Goal: Task Accomplishment & Management: Use online tool/utility

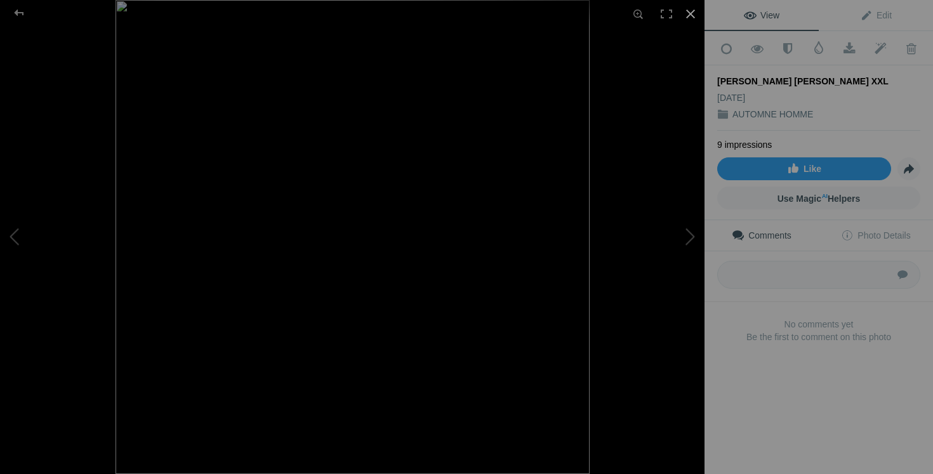
scroll to position [3499, 0]
click at [685, 11] on div at bounding box center [690, 14] width 28 height 28
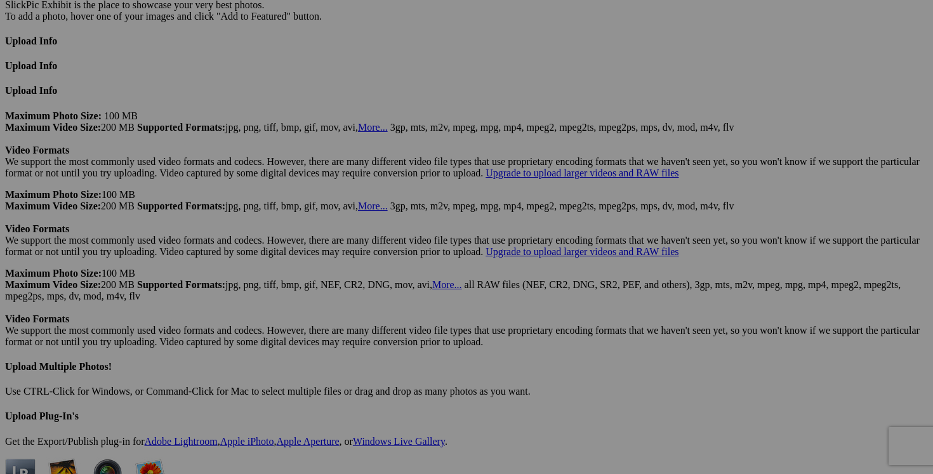
scroll to position [0, 182]
drag, startPoint x: 306, startPoint y: 287, endPoint x: 429, endPoint y: 292, distance: 122.5
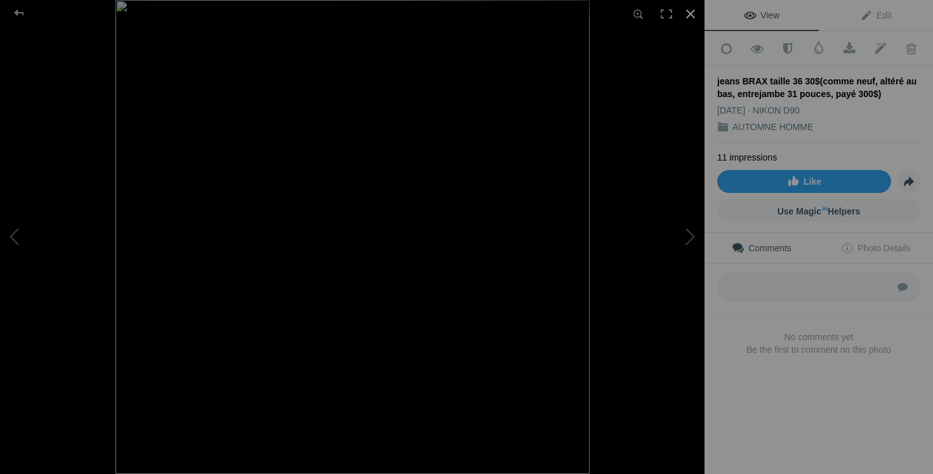
click at [690, 17] on div at bounding box center [690, 14] width 28 height 28
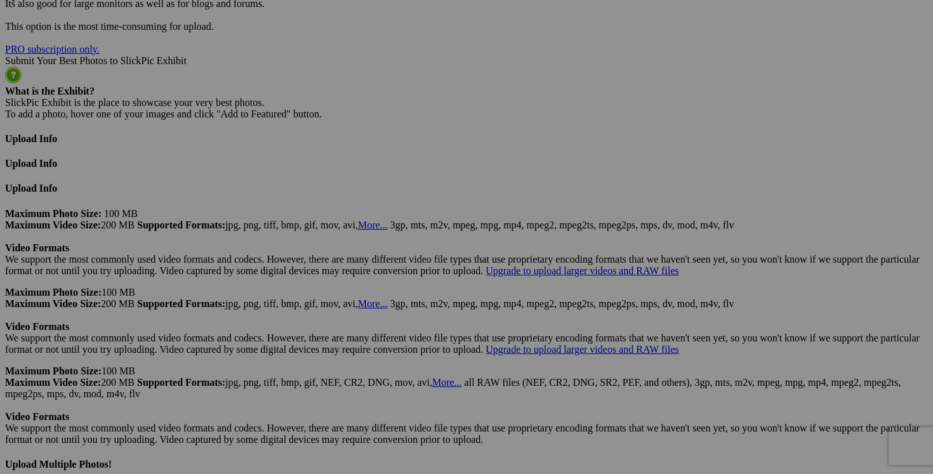
scroll to position [0, 182]
drag, startPoint x: 492, startPoint y: 223, endPoint x: 525, endPoint y: 222, distance: 32.4
drag, startPoint x: 341, startPoint y: 384, endPoint x: 419, endPoint y: 384, distance: 77.4
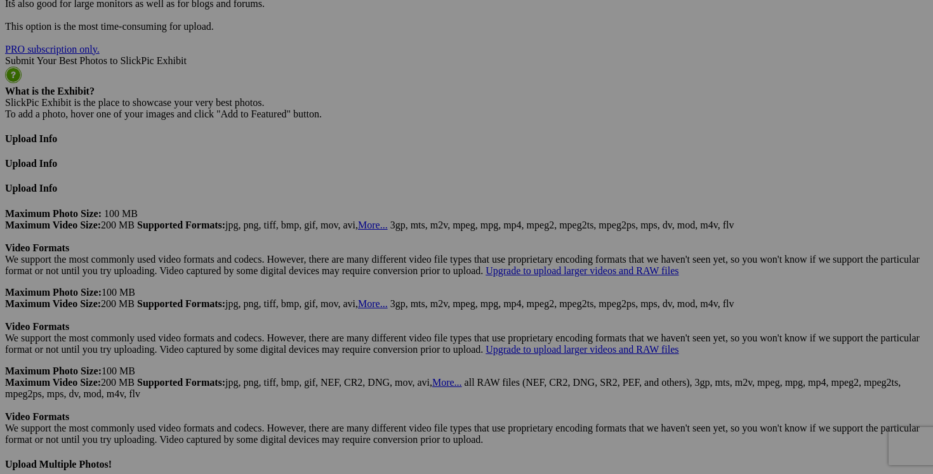
scroll to position [0, 0]
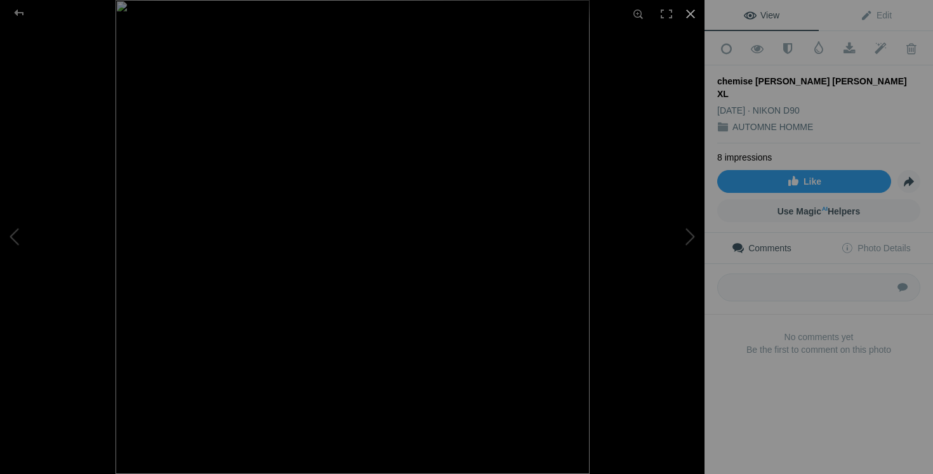
click at [692, 7] on div at bounding box center [690, 14] width 28 height 28
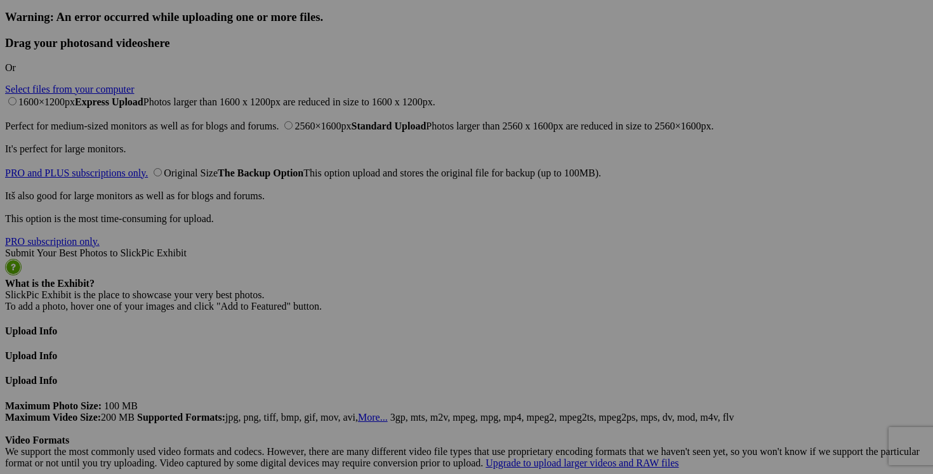
scroll to position [0, 274]
drag, startPoint x: 308, startPoint y: 255, endPoint x: 409, endPoint y: 244, distance: 101.5
drag, startPoint x: 401, startPoint y: 254, endPoint x: 292, endPoint y: 246, distance: 108.8
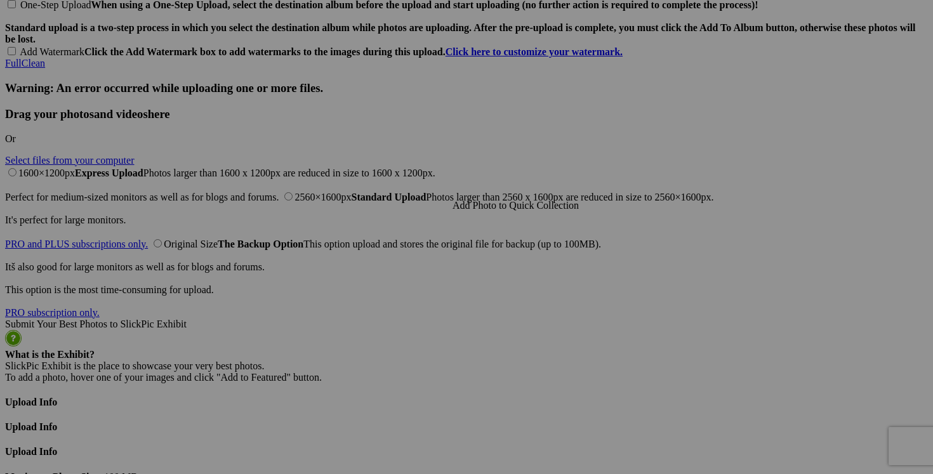
scroll to position [3015, 0]
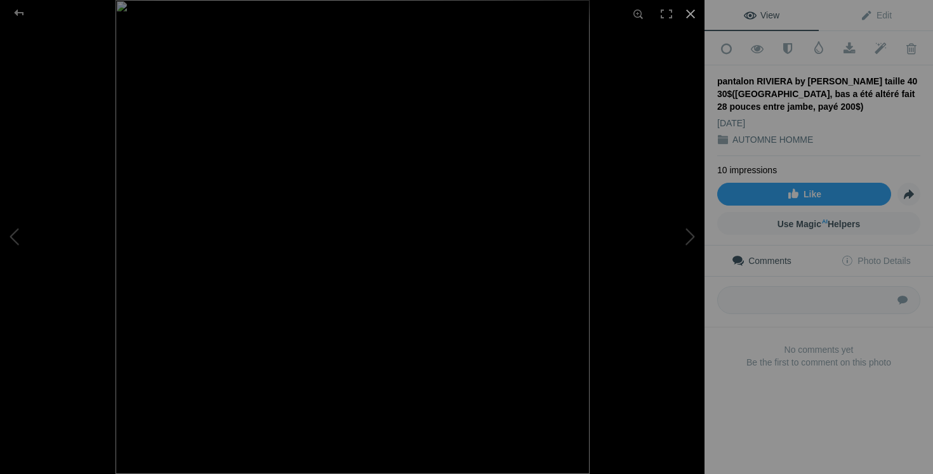
click at [692, 12] on div at bounding box center [690, 14] width 28 height 28
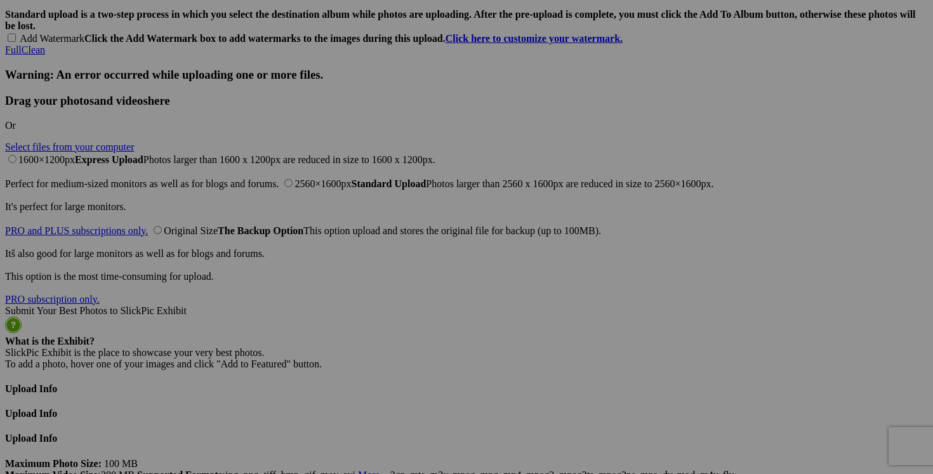
drag, startPoint x: 757, startPoint y: 154, endPoint x: 871, endPoint y: 159, distance: 113.7
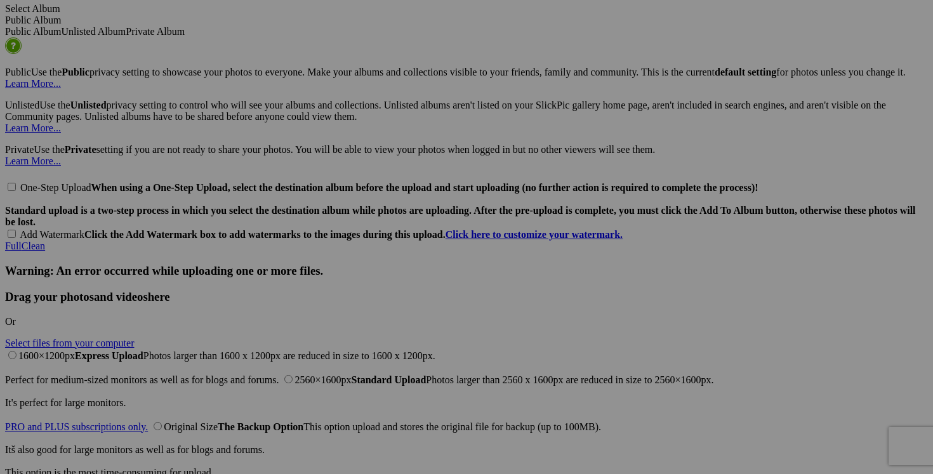
scroll to position [0, 29]
drag, startPoint x: 759, startPoint y: 188, endPoint x: 872, endPoint y: 185, distance: 113.0
drag, startPoint x: 194, startPoint y: 188, endPoint x: 298, endPoint y: 188, distance: 104.0
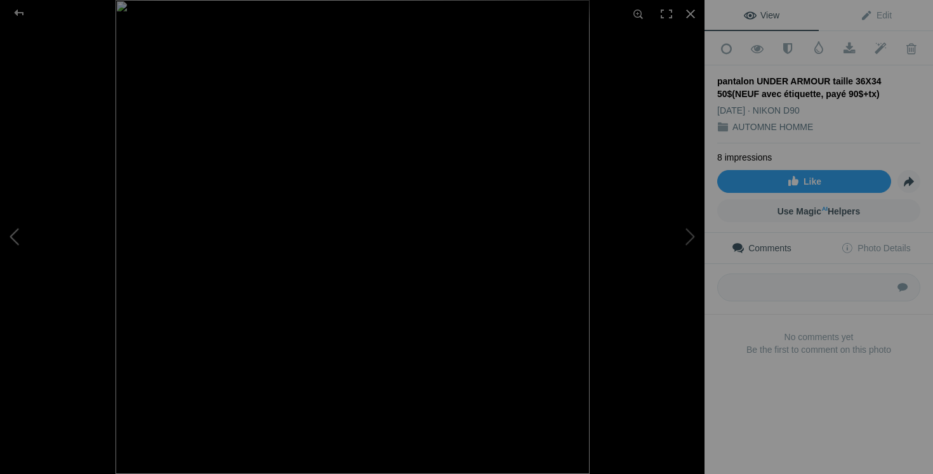
click at [23, 234] on button at bounding box center [47, 237] width 95 height 171
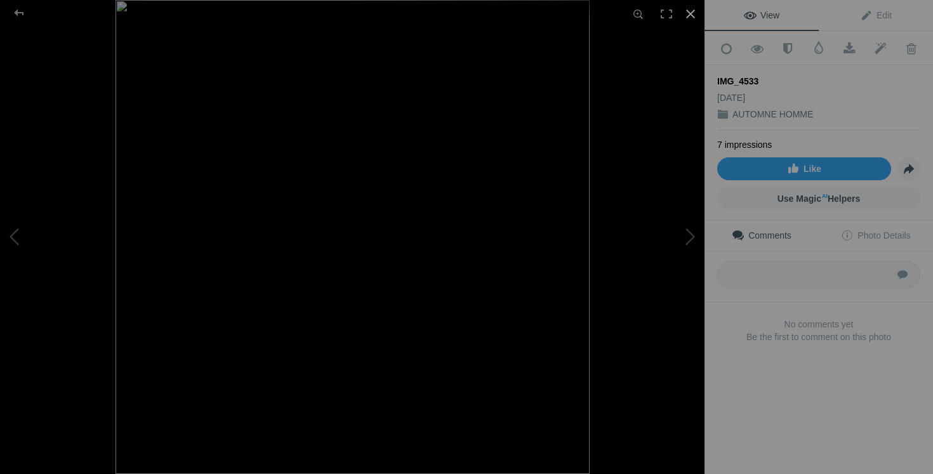
click at [691, 15] on div at bounding box center [690, 14] width 28 height 28
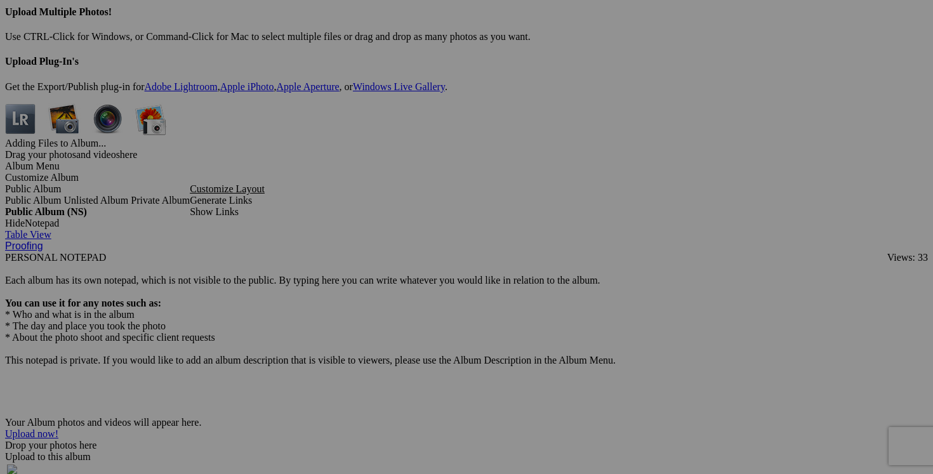
scroll to position [0, 139]
drag, startPoint x: 306, startPoint y: 257, endPoint x: 409, endPoint y: 255, distance: 102.8
